Goal: Task Accomplishment & Management: Complete application form

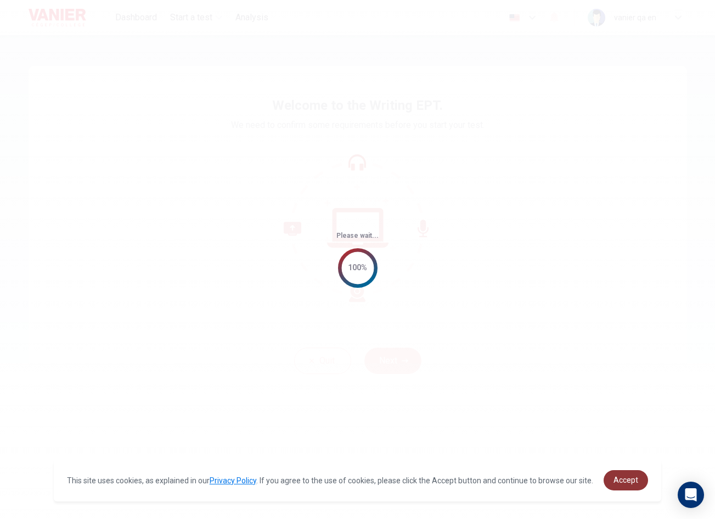
click at [626, 478] on span "Accept" at bounding box center [626, 479] width 25 height 9
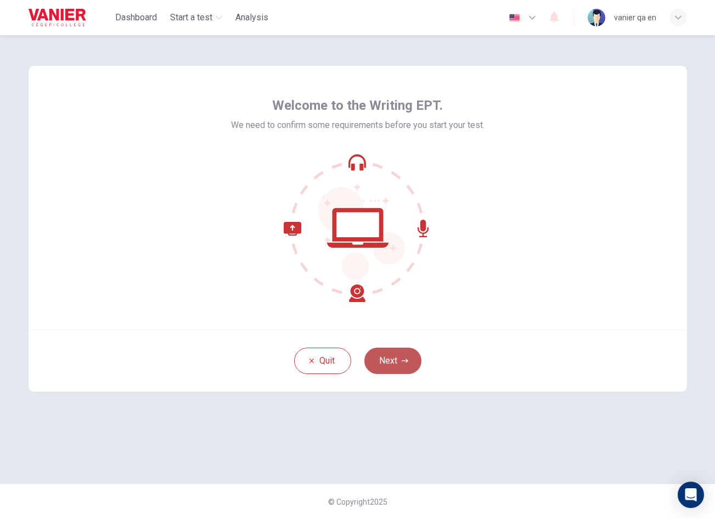
click at [397, 355] on button "Next" at bounding box center [393, 361] width 57 height 26
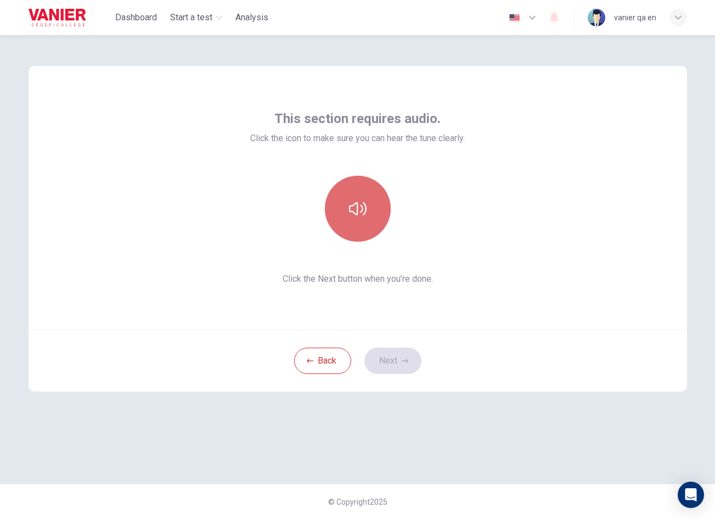
click at [378, 211] on button "button" at bounding box center [358, 209] width 66 height 66
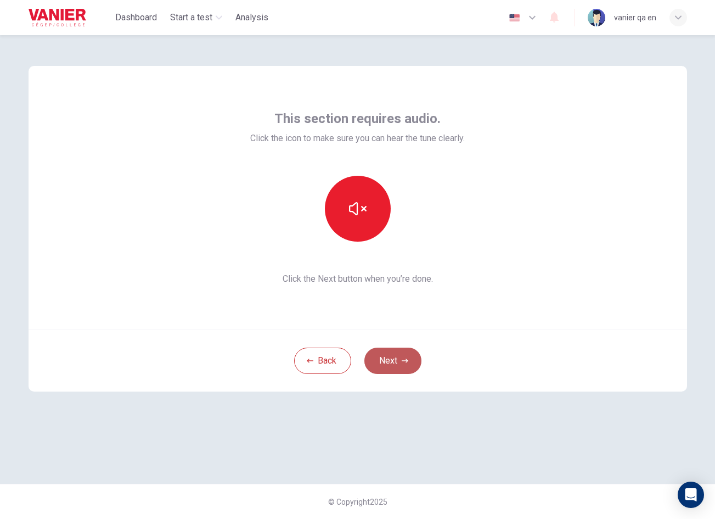
click at [402, 367] on button "Next" at bounding box center [393, 361] width 57 height 26
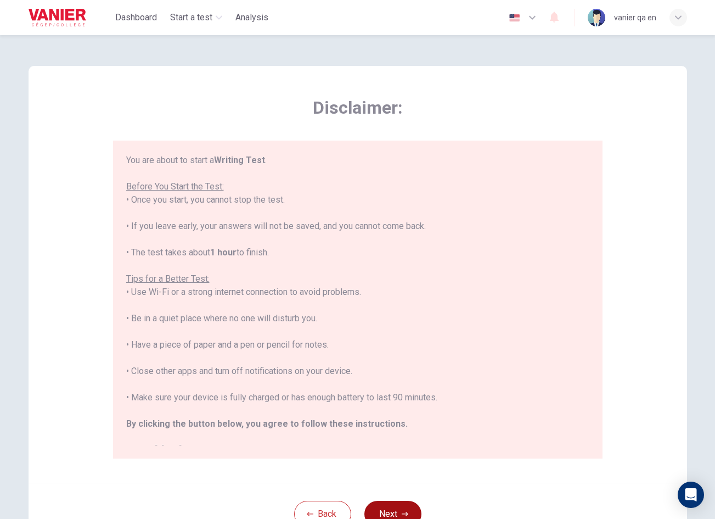
click at [406, 505] on button "Next" at bounding box center [393, 514] width 57 height 26
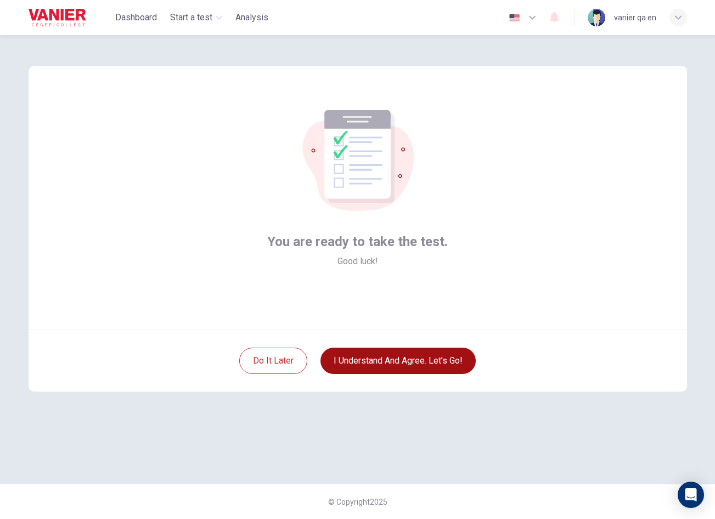
click at [406, 364] on button "I understand and agree. Let’s go!" at bounding box center [398, 361] width 155 height 26
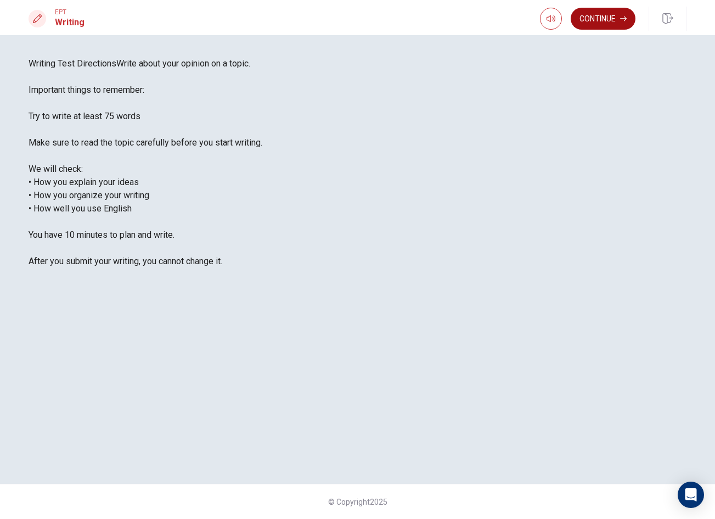
click at [606, 20] on button "Continue" at bounding box center [603, 19] width 65 height 22
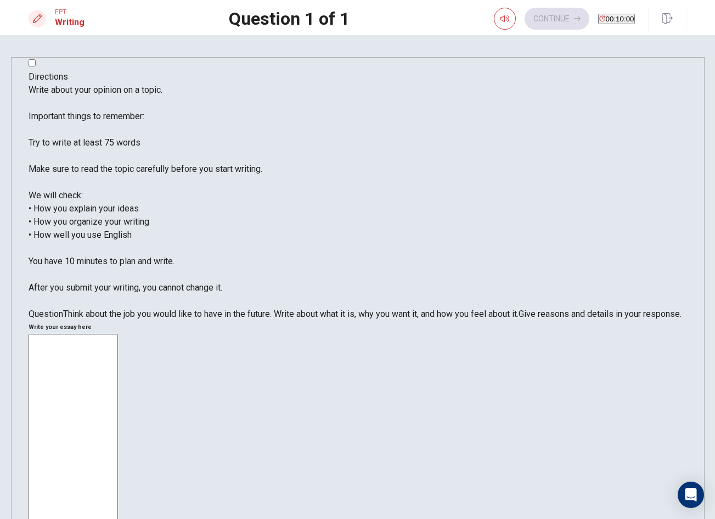
click at [118, 334] on textarea at bounding box center [73, 497] width 89 height 327
type textarea "qa qa qa qa qa qa"
click at [525, 21] on button "Continue" at bounding box center [557, 19] width 65 height 22
drag, startPoint x: 247, startPoint y: 354, endPoint x: 262, endPoint y: 358, distance: 16.0
